Goal: Task Accomplishment & Management: Complete application form

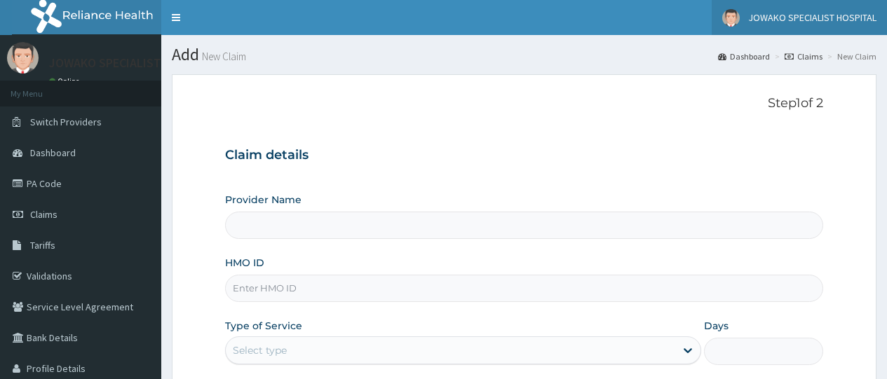
type input "JOWAKO SPECIALIST HOSPITAL"
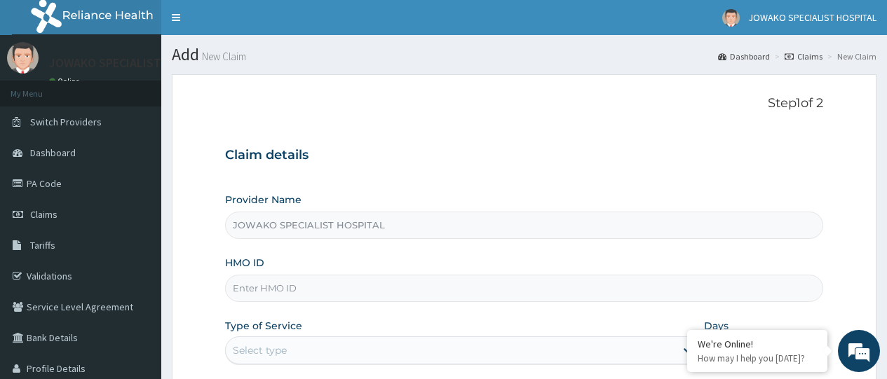
click at [298, 294] on input "HMO ID" at bounding box center [524, 288] width 598 height 27
type input "n"
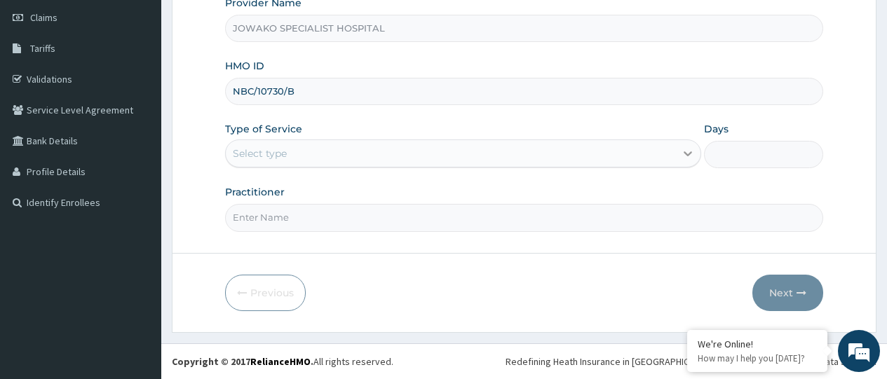
type input "NBC/10730/B"
click at [684, 155] on icon at bounding box center [688, 154] width 14 height 14
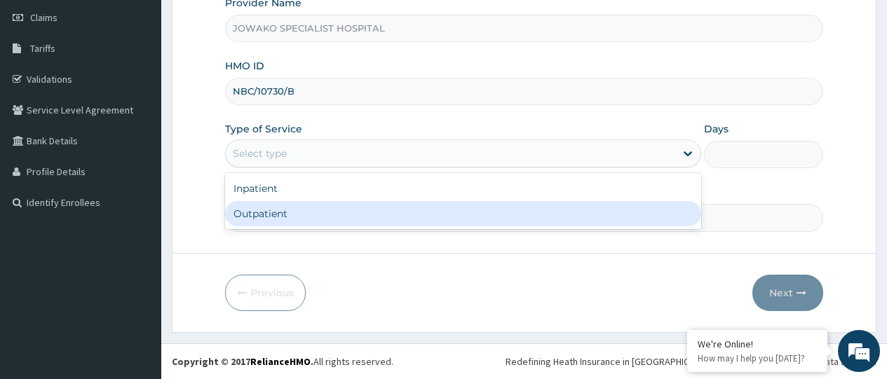
click at [319, 207] on div "Outpatient" at bounding box center [463, 213] width 476 height 25
type input "1"
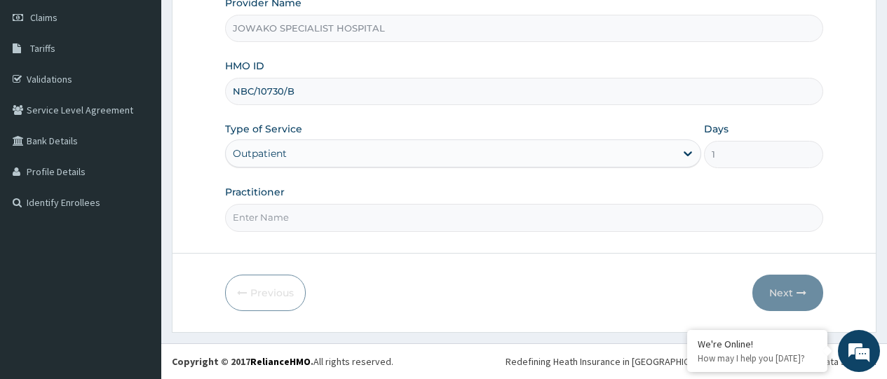
click at [313, 217] on input "Practitioner" at bounding box center [524, 217] width 598 height 27
type input "DR.AKANET M."
click at [786, 291] on button "Next" at bounding box center [787, 293] width 71 height 36
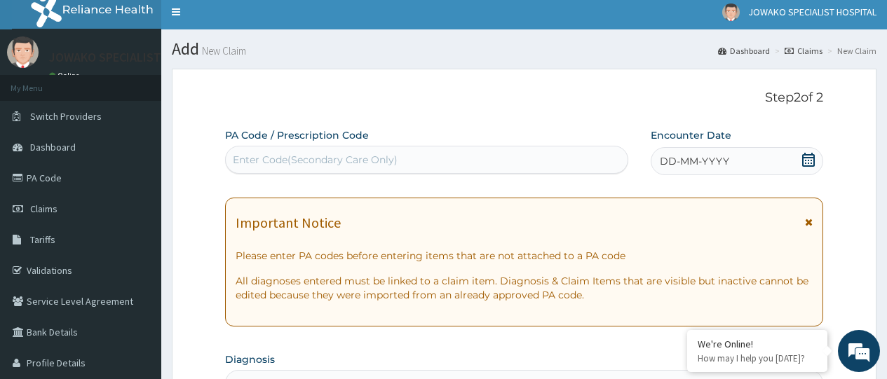
scroll to position [0, 0]
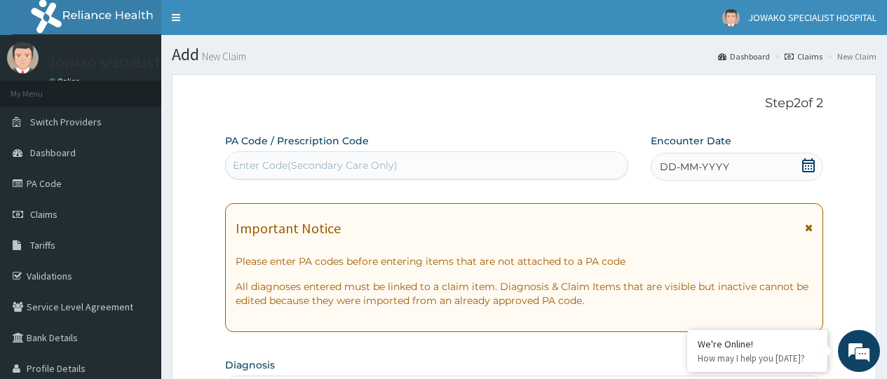
click at [294, 162] on div "Enter Code(Secondary Care Only)" at bounding box center [315, 165] width 165 height 14
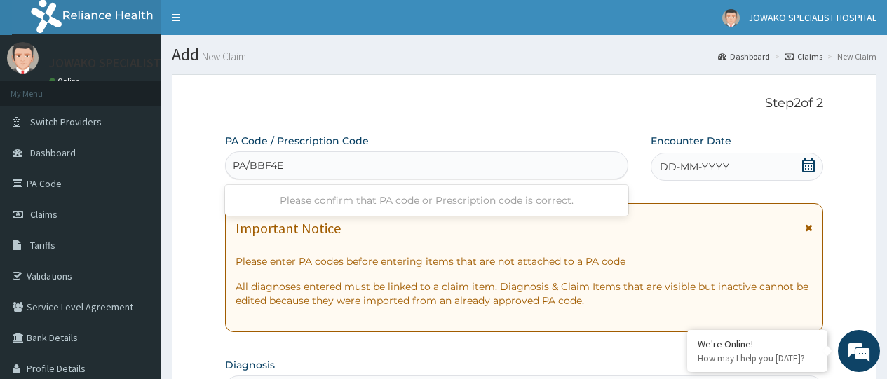
type input "PA/BBF4EC"
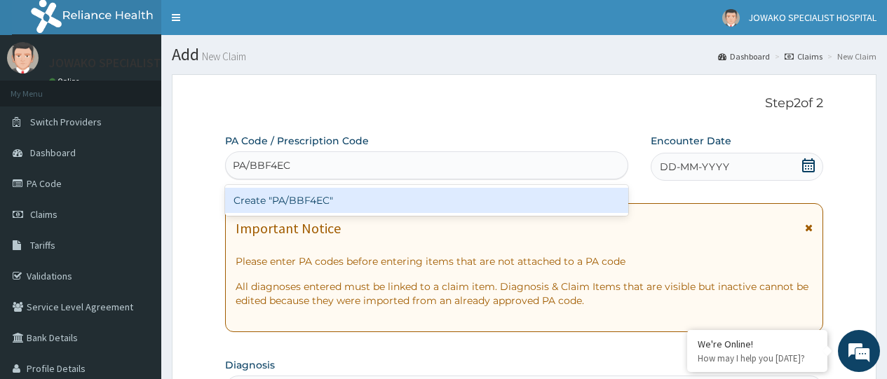
click at [306, 206] on div "Create "PA/BBF4EC"" at bounding box center [426, 200] width 402 height 25
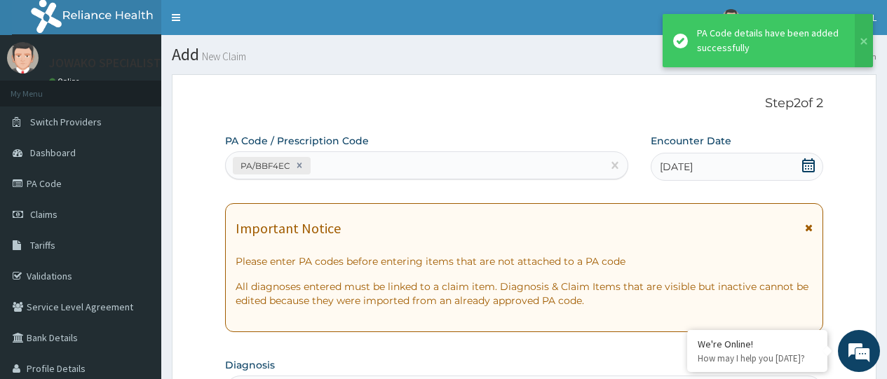
scroll to position [442, 0]
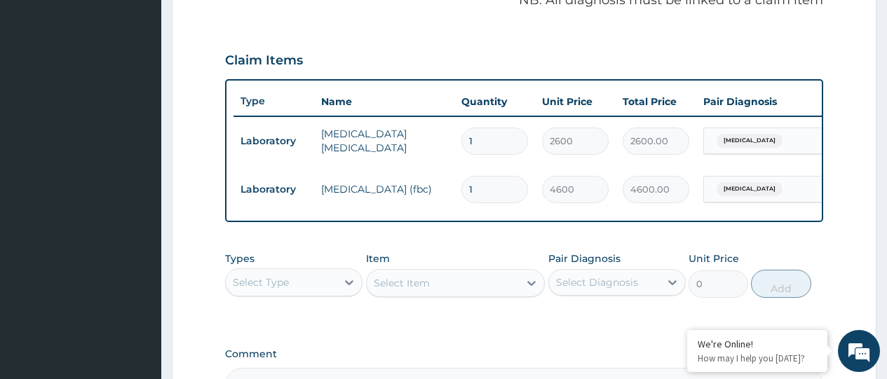
type input "0"
type input "0.00"
type input "1"
type input "4600.00"
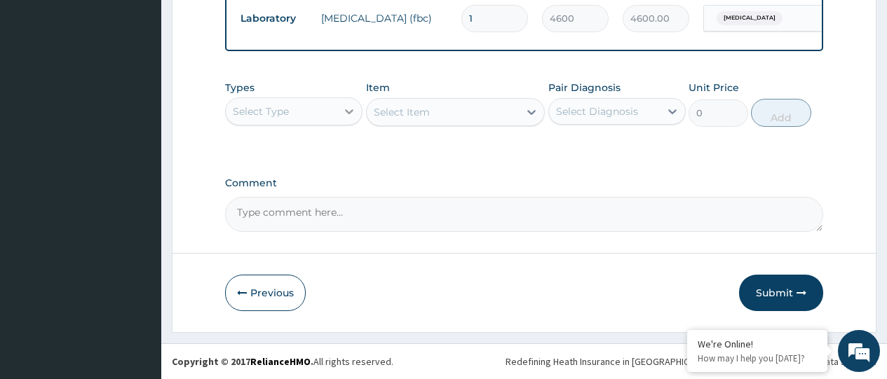
click at [349, 110] on icon at bounding box center [349, 111] width 14 height 14
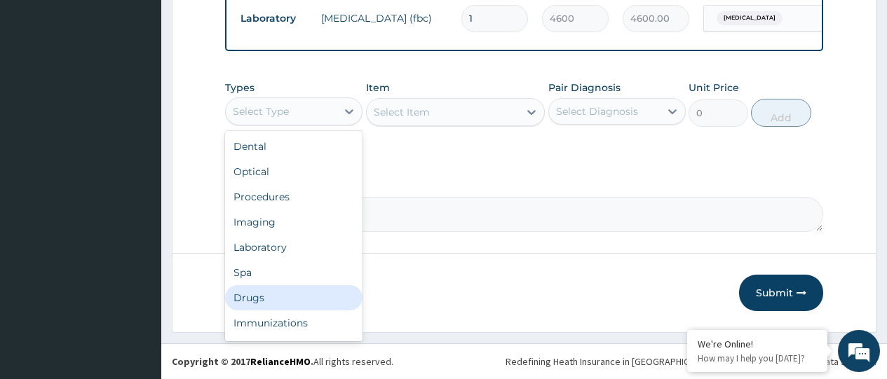
click at [255, 293] on div "Drugs" at bounding box center [293, 297] width 137 height 25
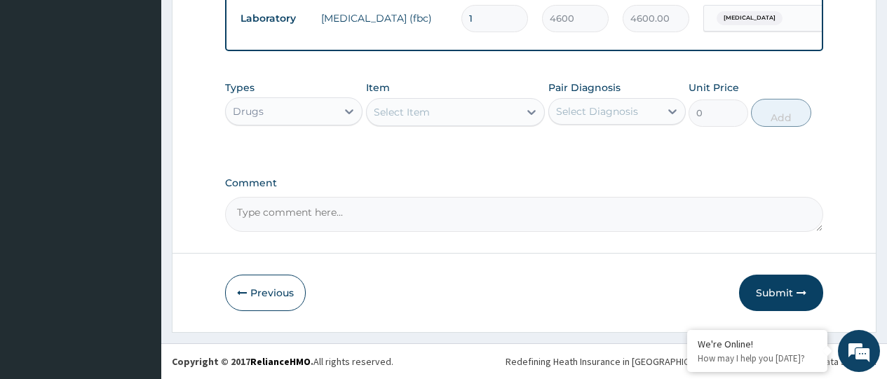
click at [413, 107] on div "Select Item" at bounding box center [402, 112] width 56 height 14
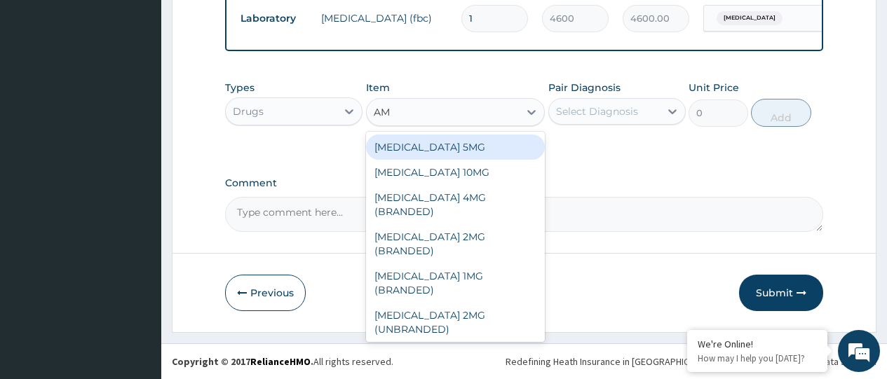
type input "AMA"
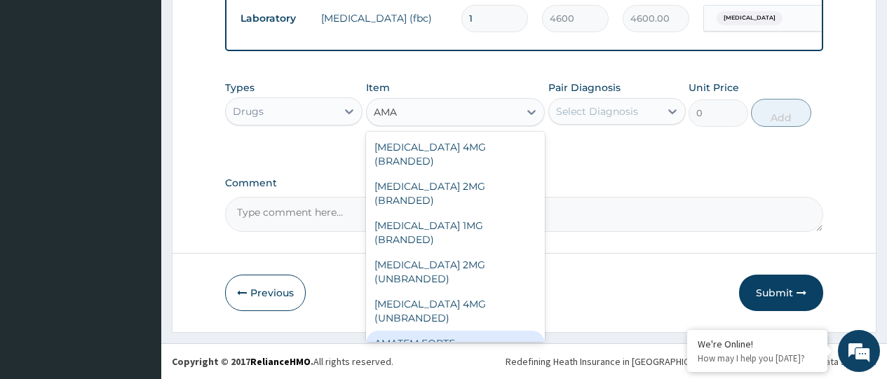
click at [400, 331] on div "AMATEM FORTE" at bounding box center [455, 343] width 179 height 25
type input "1650"
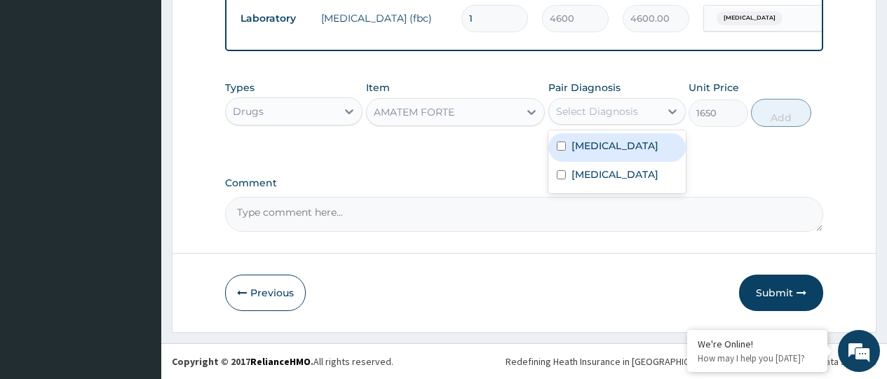
click at [592, 111] on div "Select Diagnosis" at bounding box center [597, 111] width 82 height 14
click at [560, 147] on input "checkbox" at bounding box center [561, 146] width 9 height 9
checkbox input "true"
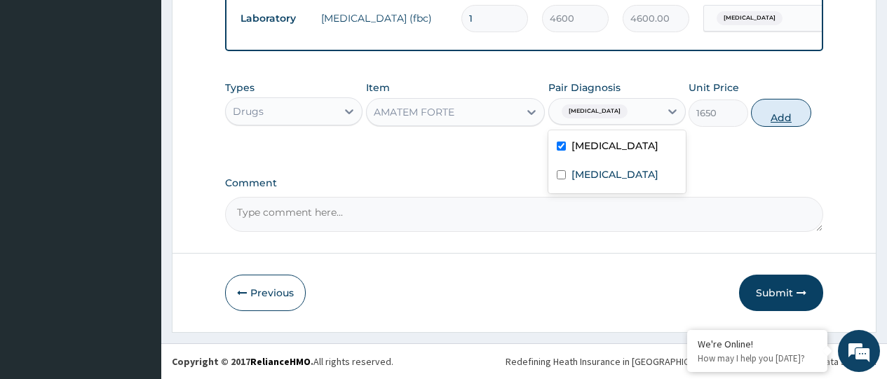
click at [787, 118] on button "Add" at bounding box center [781, 113] width 60 height 28
type input "0"
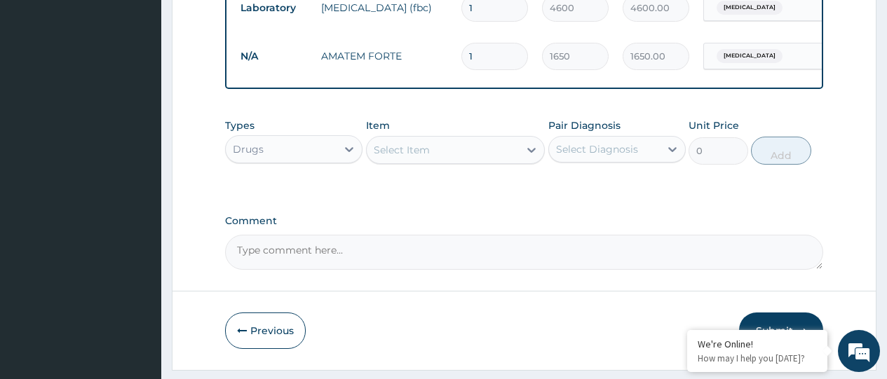
click at [467, 161] on div "Select Item" at bounding box center [443, 150] width 153 height 22
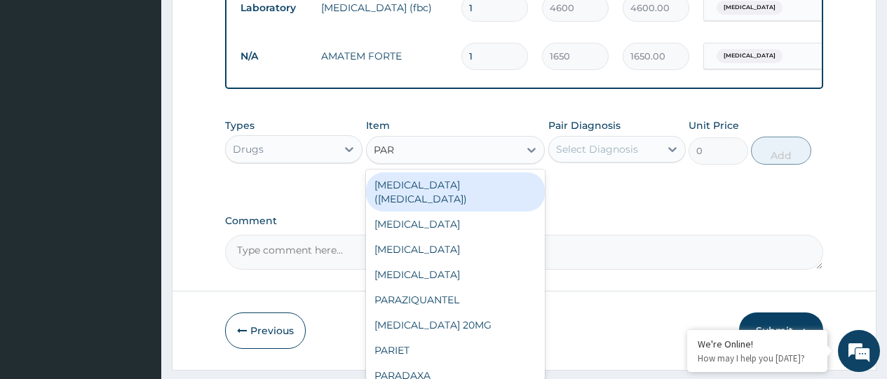
type input "PARA"
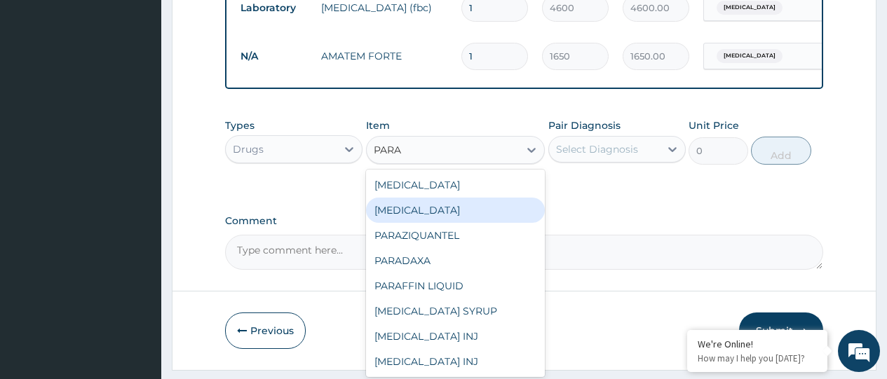
click at [445, 223] on div "[MEDICAL_DATA]" at bounding box center [455, 210] width 179 height 25
type input "10"
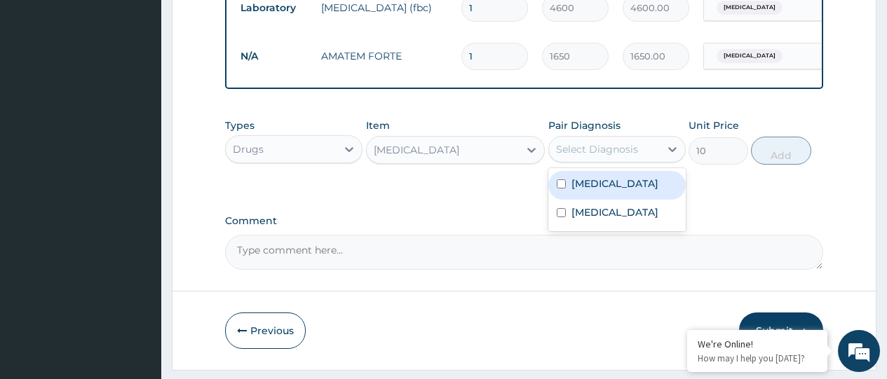
click at [625, 156] on div "Select Diagnosis" at bounding box center [597, 149] width 82 height 14
click at [559, 189] on input "checkbox" at bounding box center [561, 183] width 9 height 9
checkbox input "true"
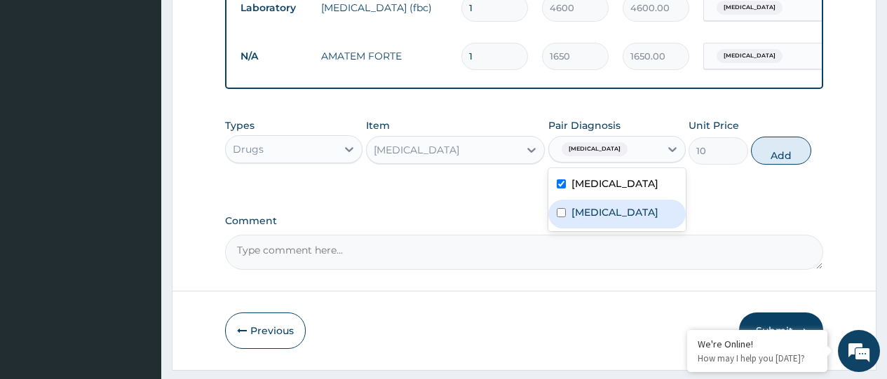
click at [560, 217] on input "checkbox" at bounding box center [561, 212] width 9 height 9
checkbox input "true"
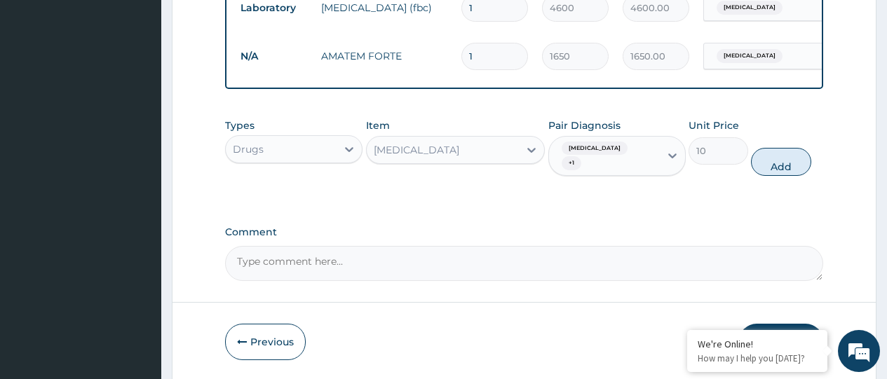
click at [796, 168] on button "Add" at bounding box center [781, 162] width 60 height 28
type input "0"
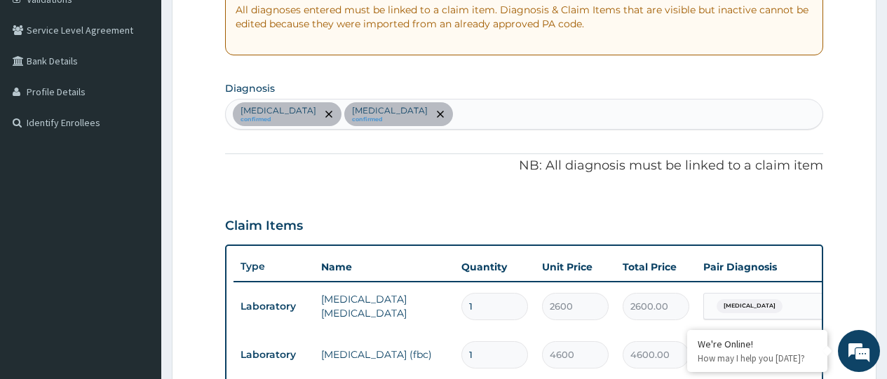
scroll to position [273, 0]
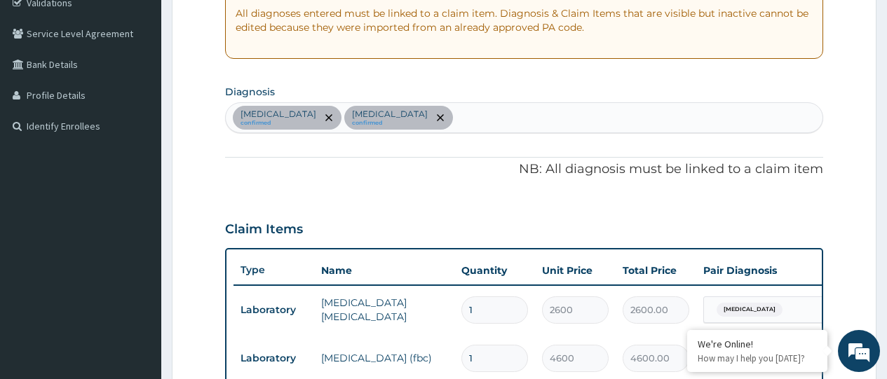
click at [445, 114] on div "[MEDICAL_DATA] confirmed [MEDICAL_DATA] confirmed" at bounding box center [524, 117] width 597 height 29
type input "PHARY"
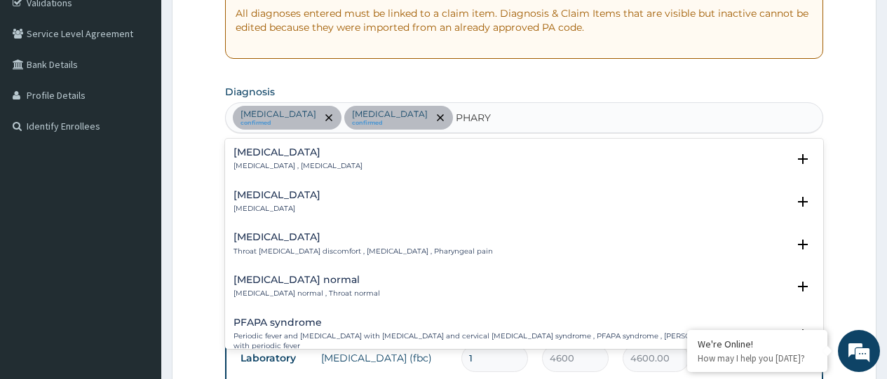
click at [274, 201] on h4 "[MEDICAL_DATA]" at bounding box center [276, 195] width 87 height 11
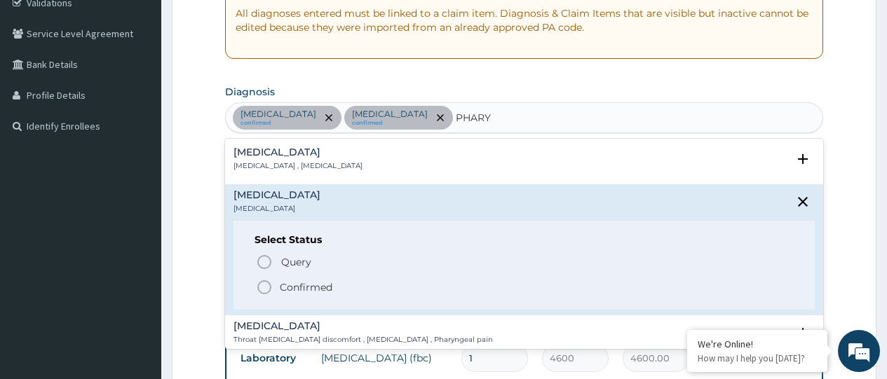
click at [261, 288] on icon "status option filled" at bounding box center [264, 287] width 17 height 17
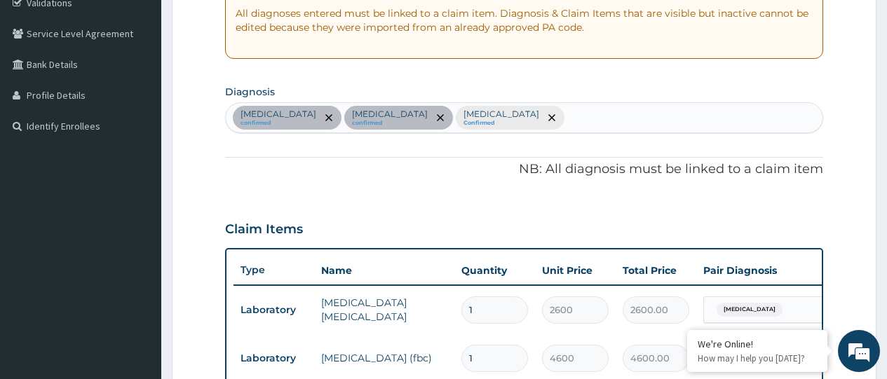
scroll to position [694, 0]
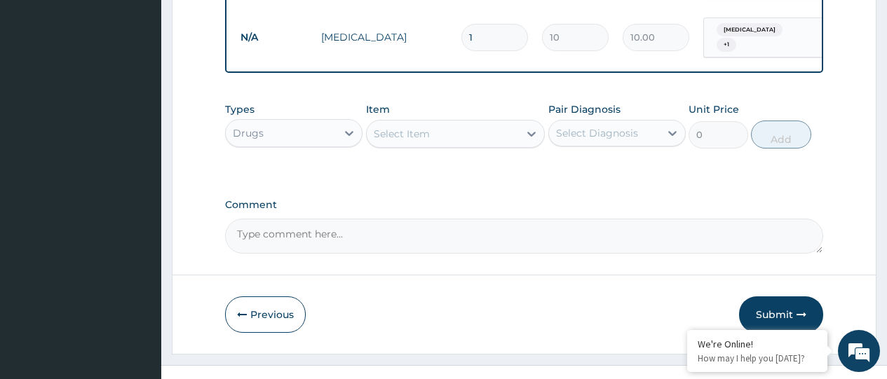
click at [442, 139] on div "Select Item" at bounding box center [443, 134] width 153 height 22
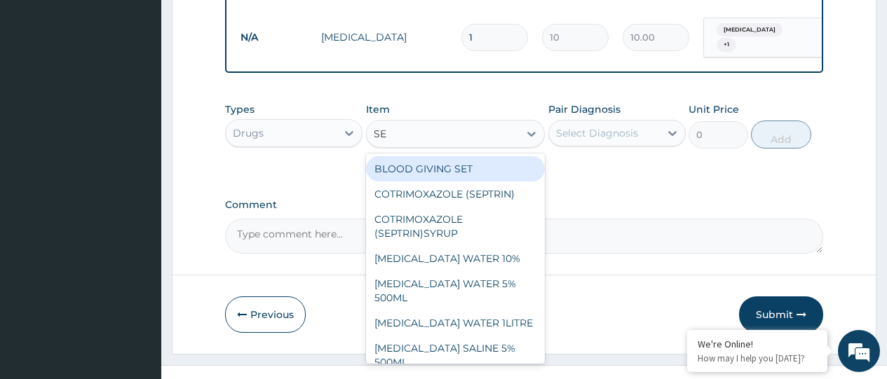
type input "SEP"
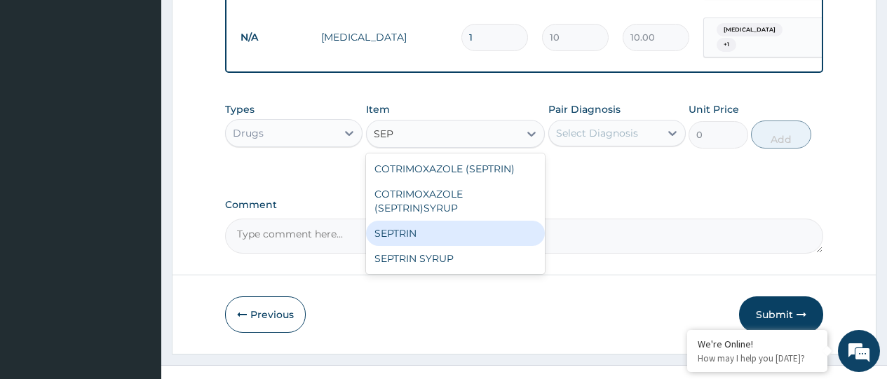
click at [399, 242] on div "SEPTRIN" at bounding box center [455, 233] width 179 height 25
type input "30"
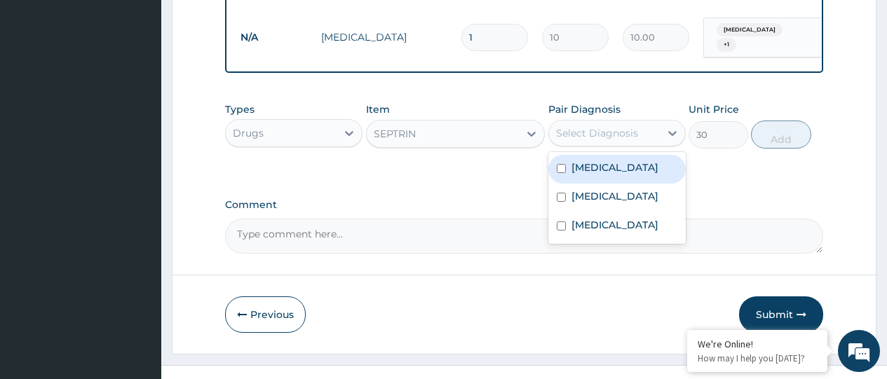
click at [604, 137] on div "Select Diagnosis" at bounding box center [597, 133] width 82 height 14
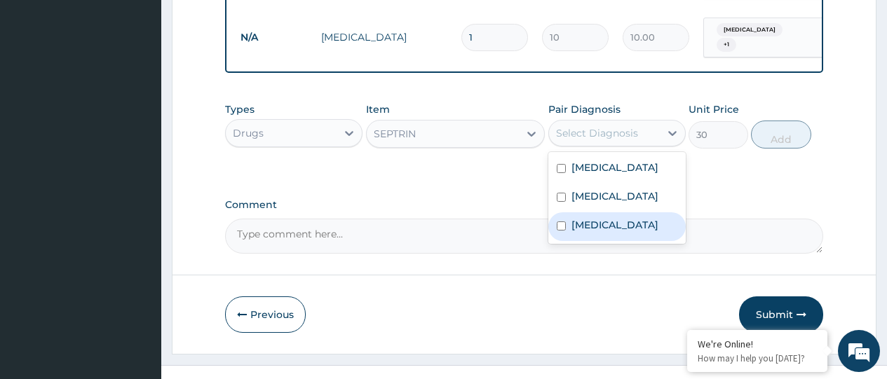
click at [562, 226] on input "checkbox" at bounding box center [561, 226] width 9 height 9
checkbox input "true"
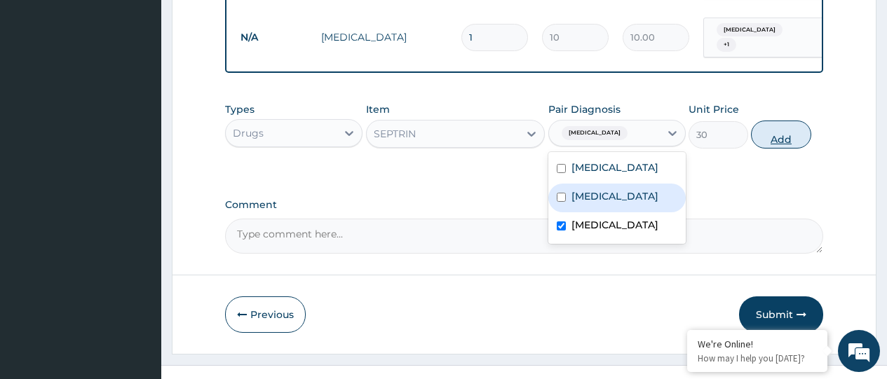
click at [775, 141] on button "Add" at bounding box center [781, 135] width 60 height 28
type input "0"
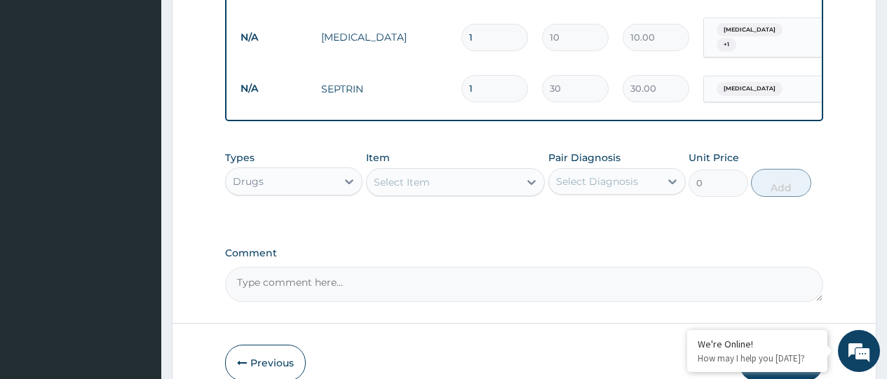
type input "10"
type input "300.00"
type input "10"
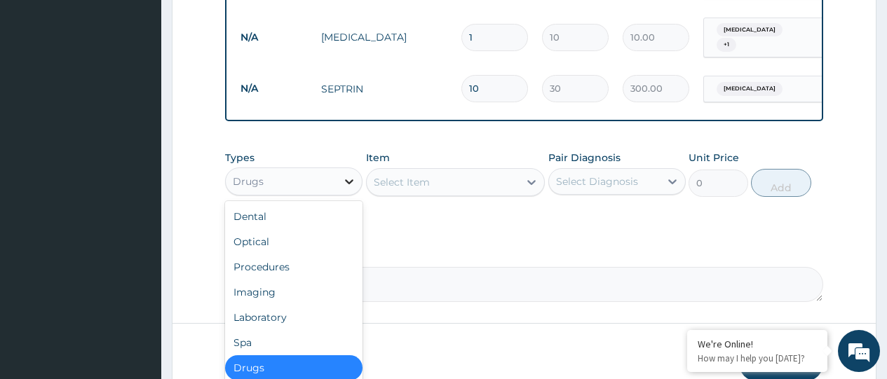
click at [348, 184] on icon at bounding box center [349, 181] width 8 height 5
click at [269, 276] on div "Procedures" at bounding box center [293, 267] width 137 height 25
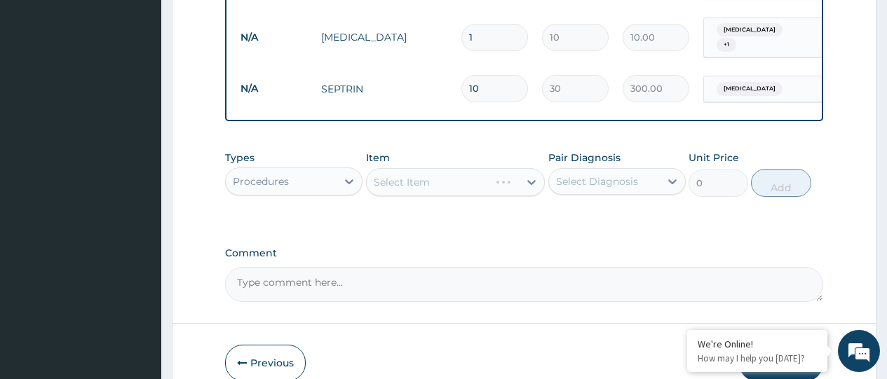
click at [435, 188] on div "Select Item" at bounding box center [455, 182] width 179 height 28
click at [418, 189] on div "Select Item" at bounding box center [455, 182] width 179 height 28
click at [468, 188] on div "Select Item" at bounding box center [443, 182] width 153 height 22
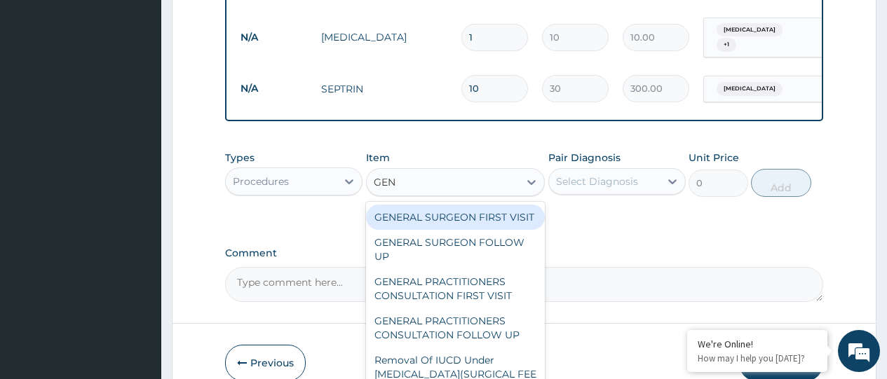
type input "GENE"
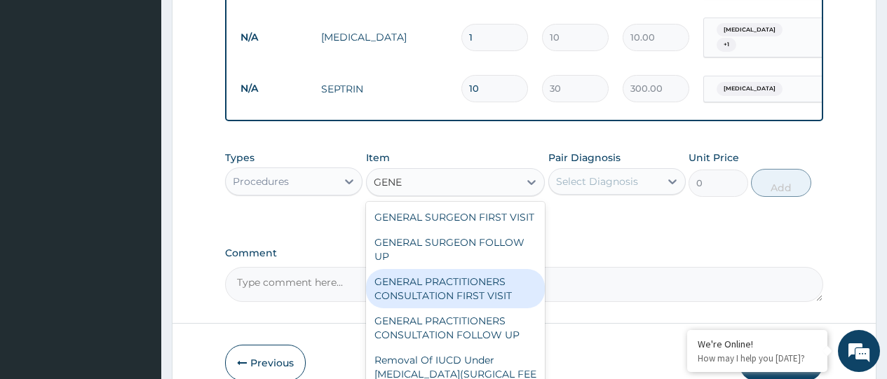
click at [477, 308] on div "GENERAL PRACTITIONERS CONSULTATION FIRST VISIT" at bounding box center [455, 288] width 179 height 39
type input "2000"
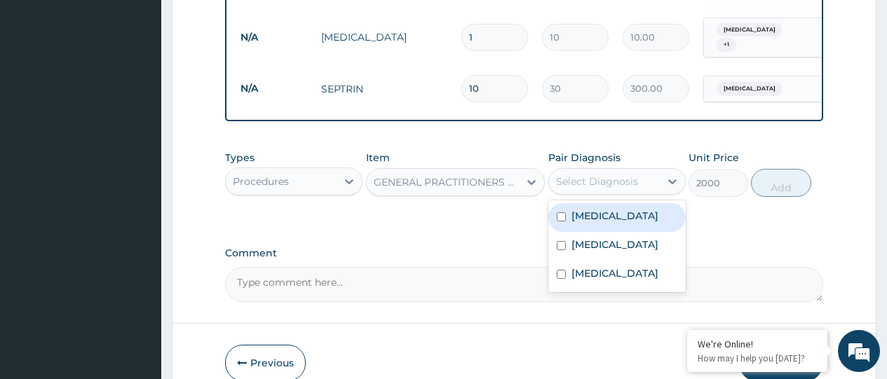
click at [611, 187] on div "Select Diagnosis" at bounding box center [597, 182] width 82 height 14
click at [560, 222] on input "checkbox" at bounding box center [561, 216] width 9 height 9
checkbox input "true"
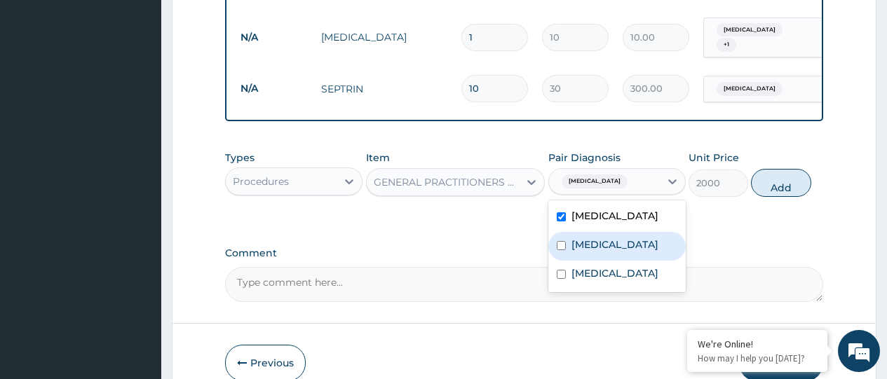
click at [560, 250] on input "checkbox" at bounding box center [561, 245] width 9 height 9
checkbox input "true"
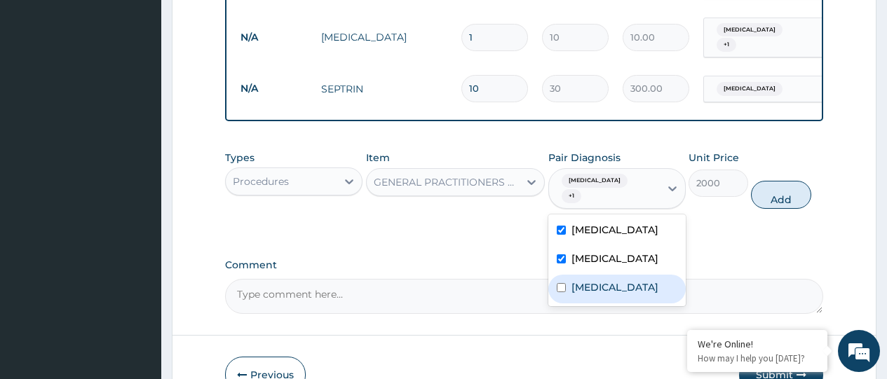
click at [561, 283] on input "checkbox" at bounding box center [561, 287] width 9 height 9
checkbox input "true"
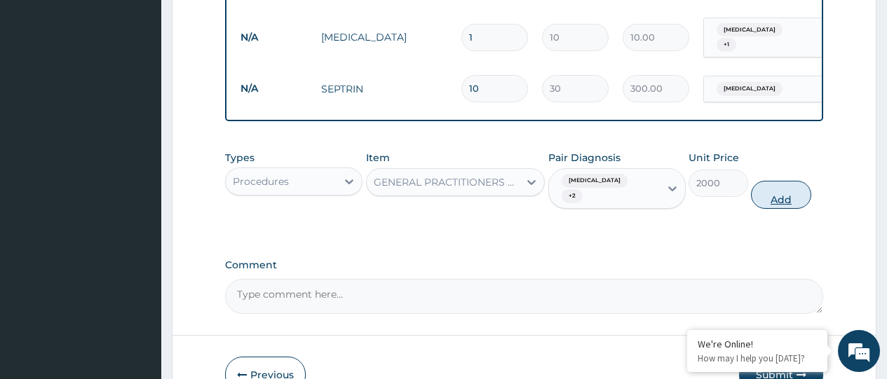
click at [773, 185] on button "Add" at bounding box center [781, 195] width 60 height 28
type input "0"
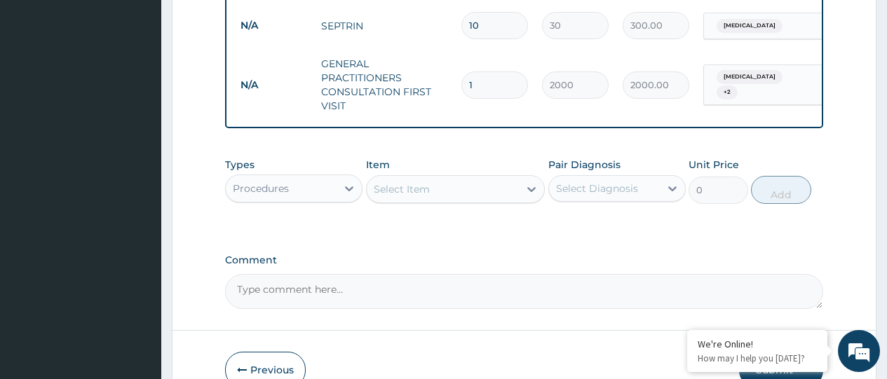
scroll to position [839, 0]
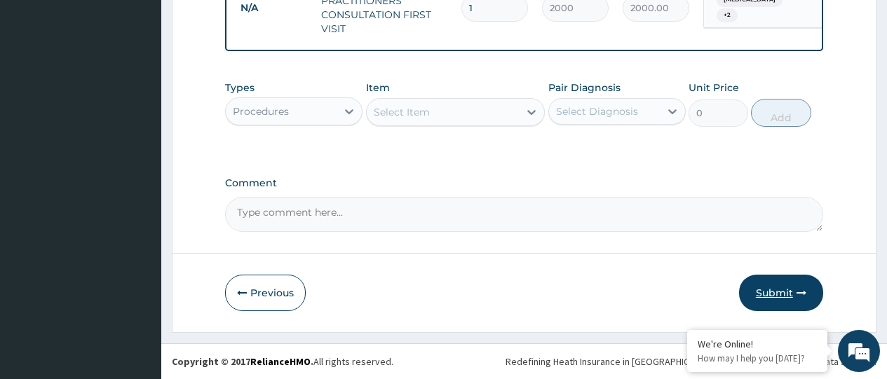
click at [763, 295] on button "Submit" at bounding box center [781, 293] width 84 height 36
